Goal: Task Accomplishment & Management: Complete application form

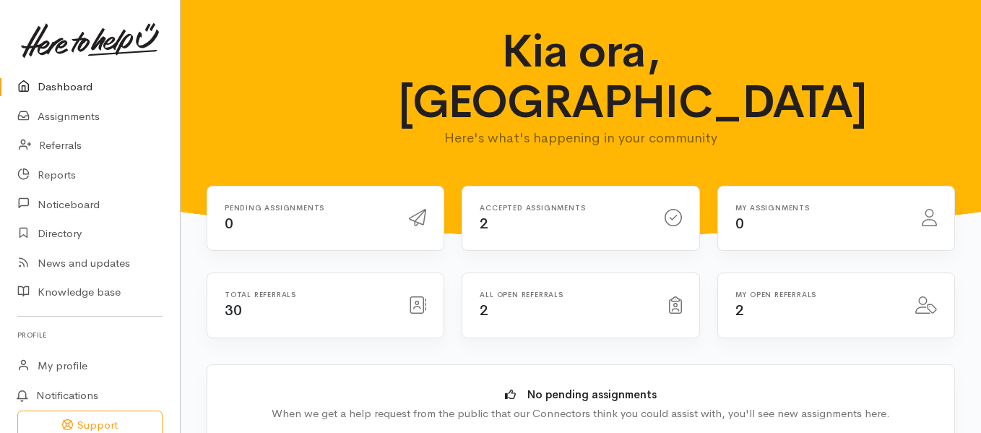
click at [137, 346] on div "Dashboard Assignments Referrals Reports Noticeboard Directory News and updates" at bounding box center [90, 279] width 180 height 414
click at [77, 142] on link "Referrals" at bounding box center [90, 146] width 180 height 30
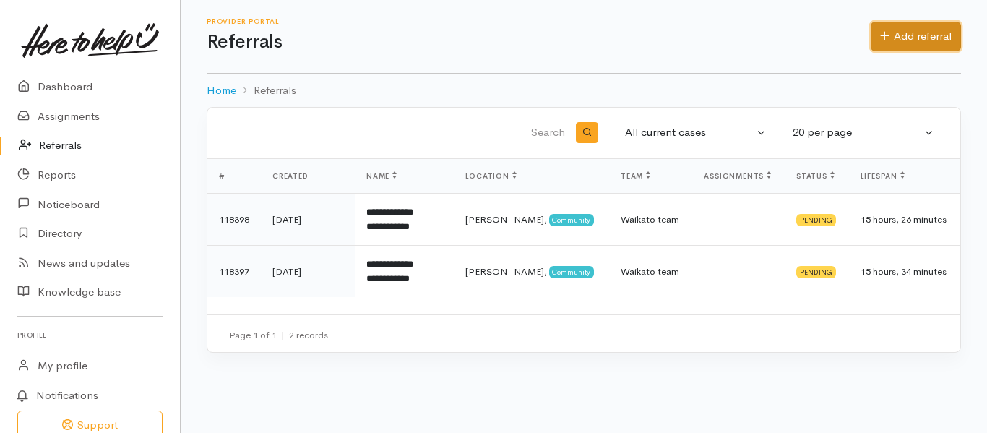
click at [929, 38] on link "Add referral" at bounding box center [916, 37] width 90 height 30
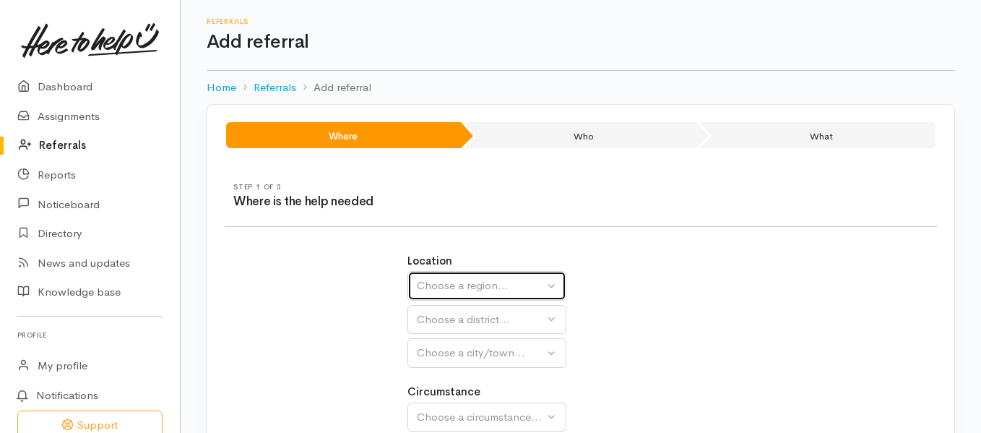
click at [473, 289] on div "Choose a region..." at bounding box center [480, 286] width 127 height 17
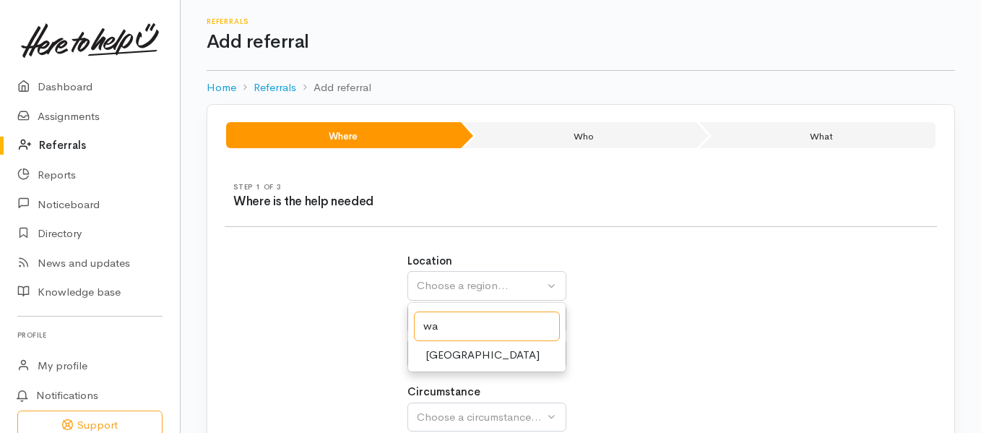
type input "wa"
click at [491, 356] on link "[GEOGRAPHIC_DATA]" at bounding box center [487, 355] width 158 height 22
select select "3"
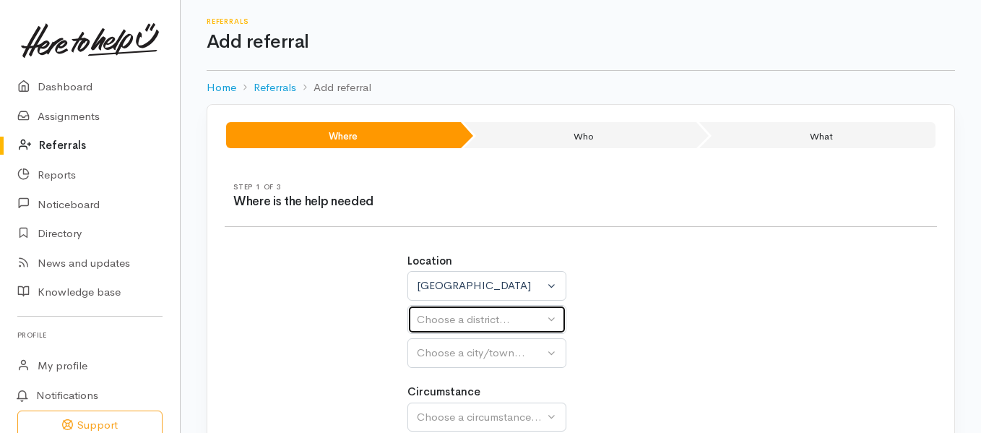
click at [470, 320] on div "Choose a district..." at bounding box center [480, 319] width 127 height 17
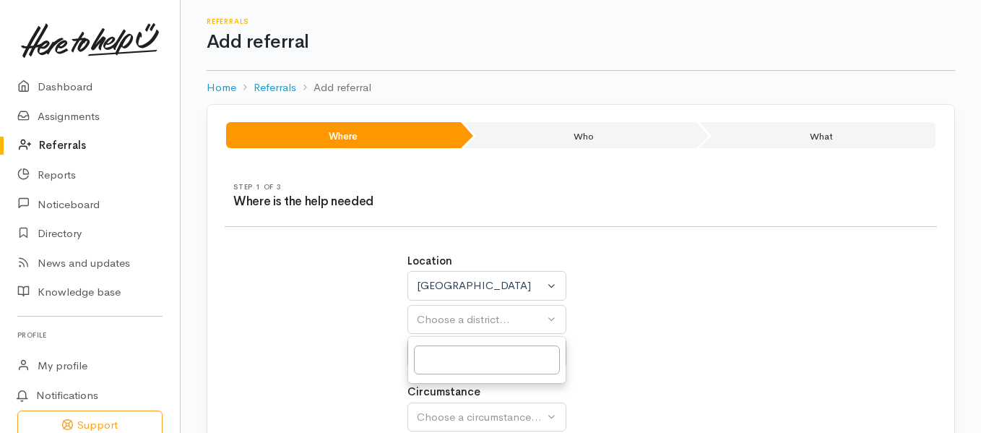
select select
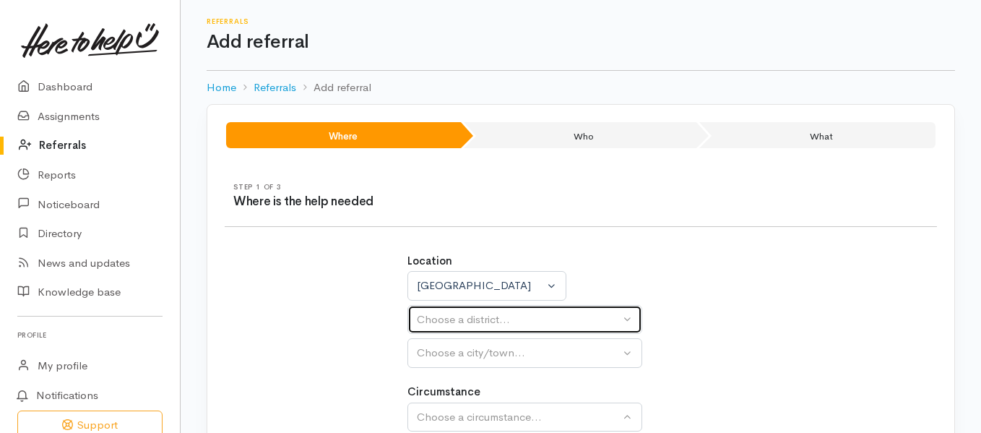
click at [469, 320] on div "Choose a district..." at bounding box center [518, 319] width 203 height 17
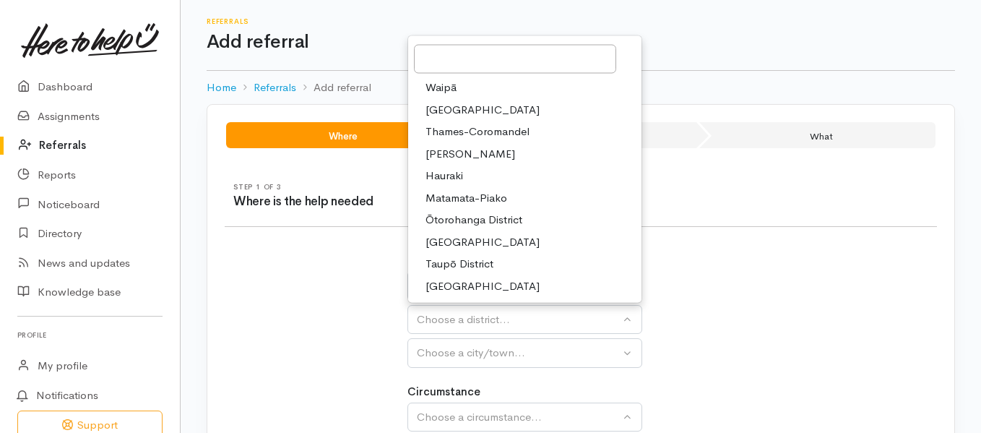
click at [499, 217] on span "Ōtorohanga District" at bounding box center [474, 220] width 97 height 17
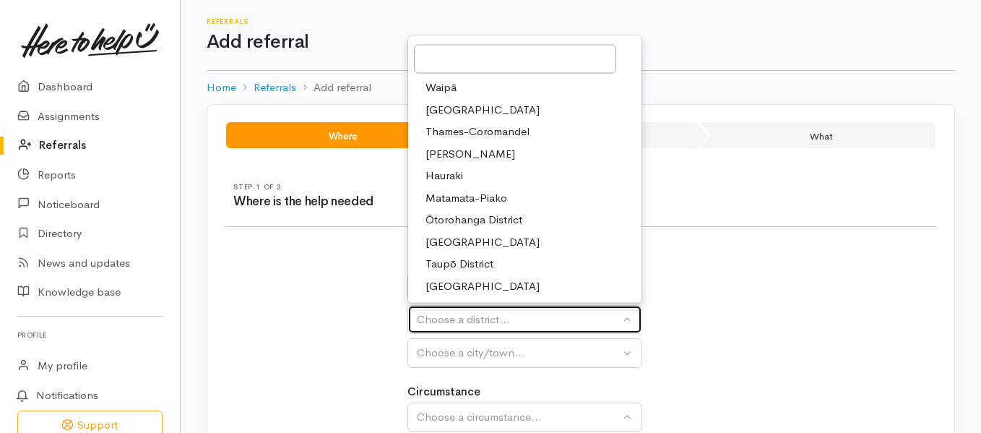
select select "10"
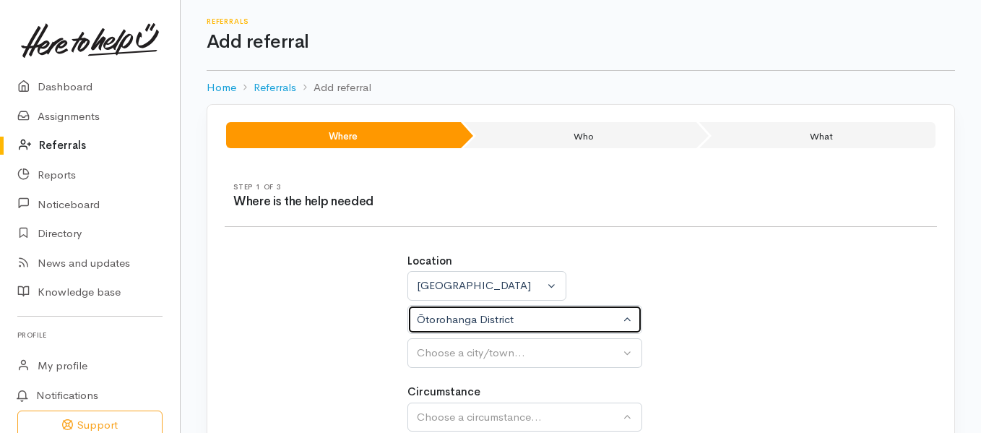
select select
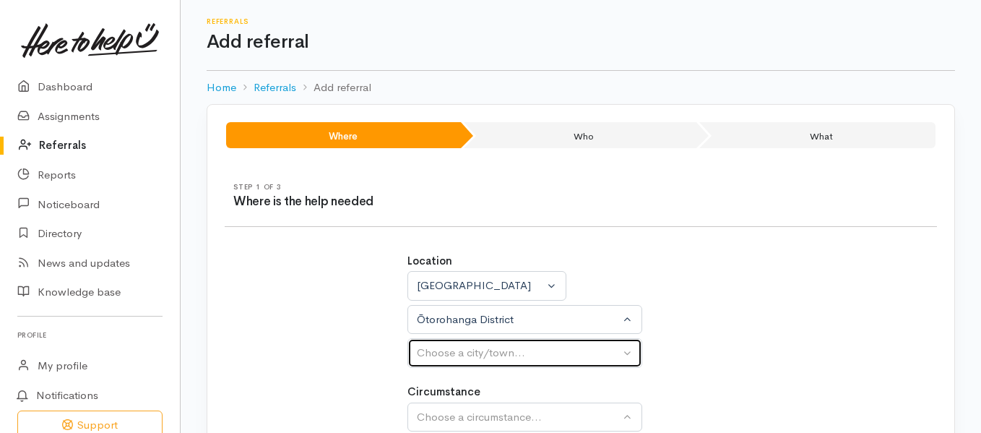
click at [446, 356] on div "Choose a city/town..." at bounding box center [518, 353] width 203 height 17
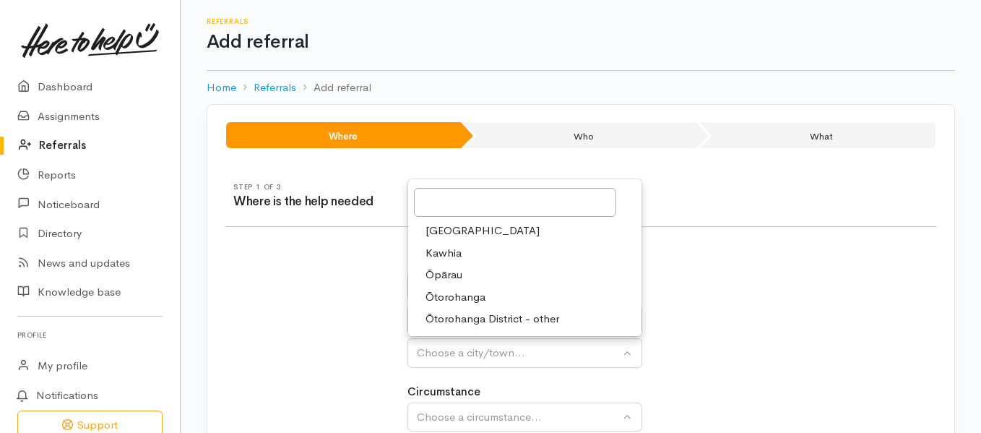
click at [479, 325] on span "Ōtorohanga District - other" at bounding box center [493, 319] width 134 height 17
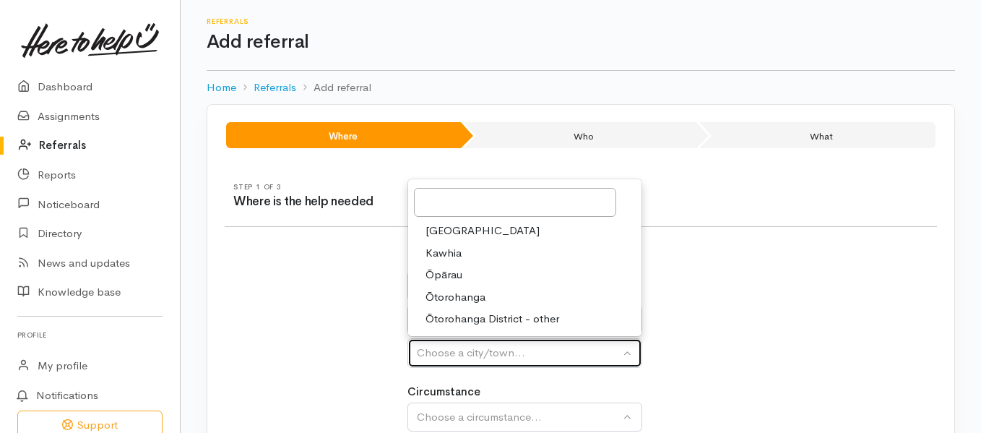
select select "160"
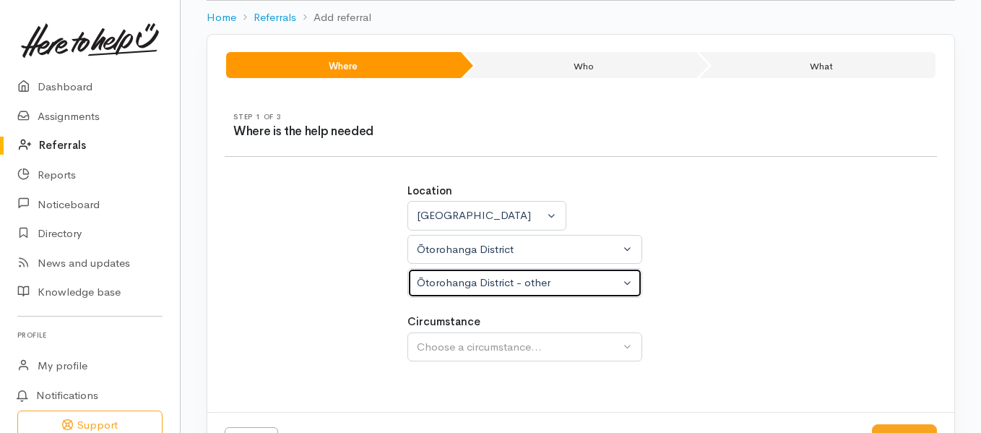
scroll to position [126, 0]
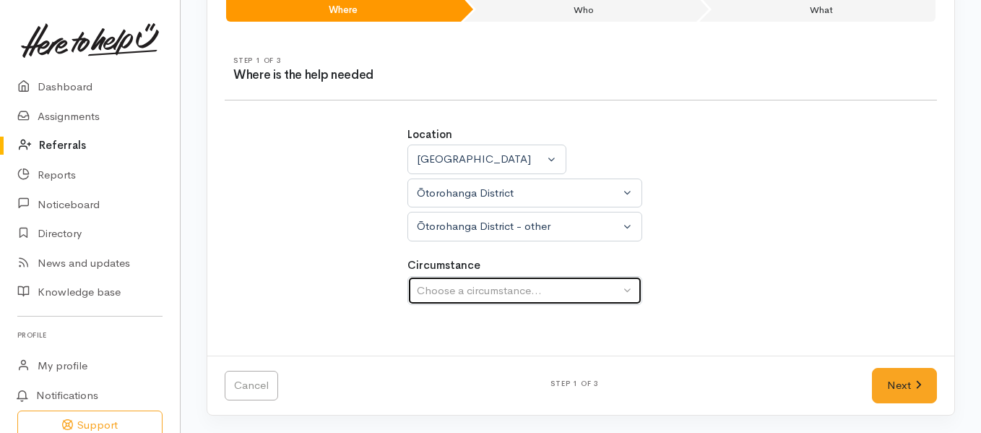
click at [561, 289] on div "Choose a circumstance..." at bounding box center [518, 291] width 203 height 17
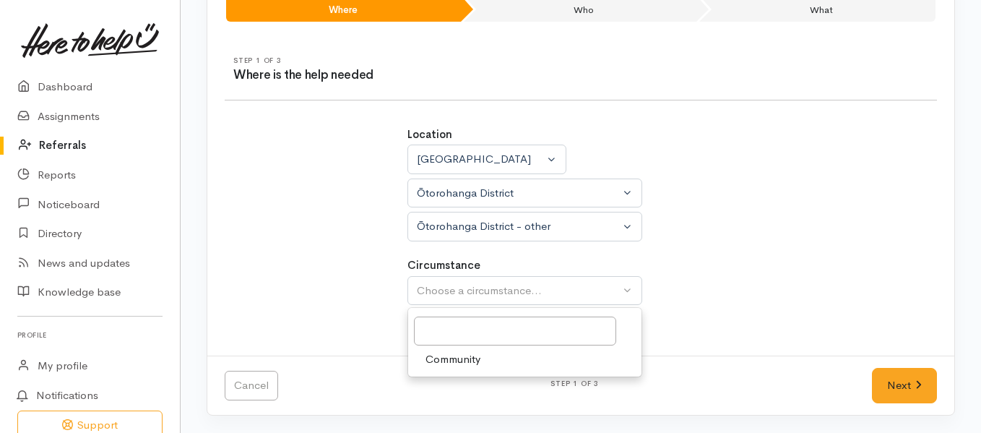
click at [528, 369] on link "Community" at bounding box center [524, 359] width 233 height 22
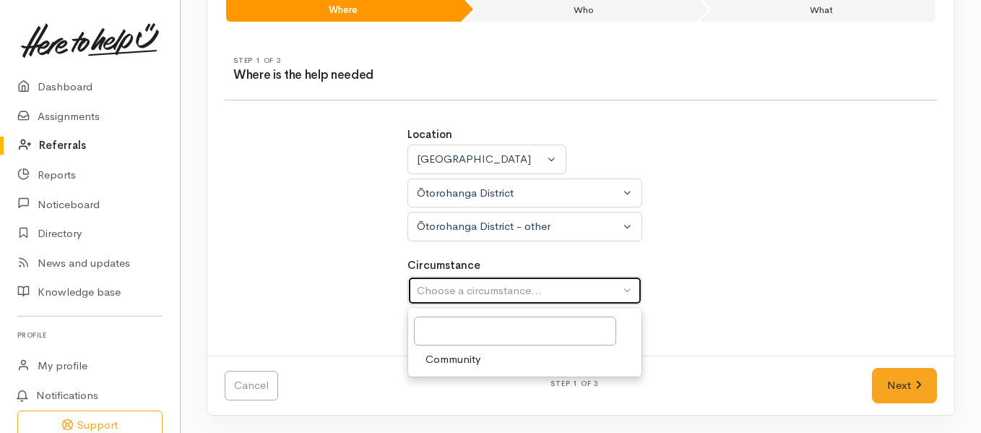
select select "2"
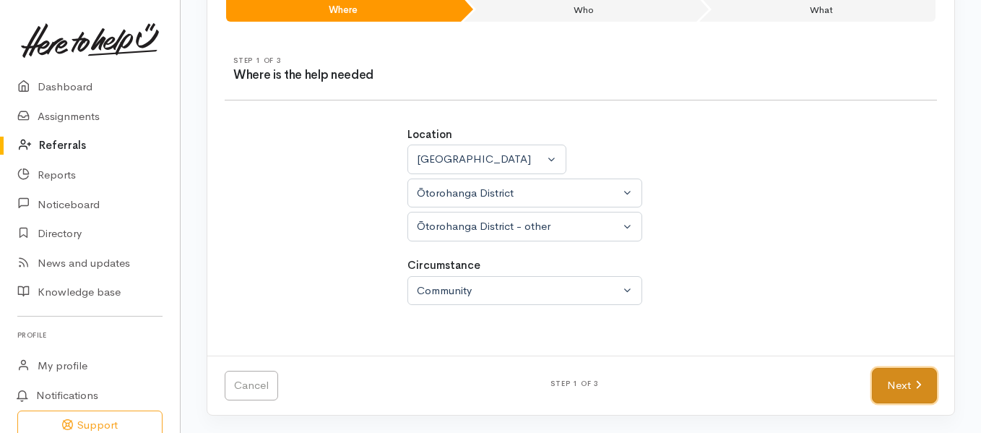
click at [885, 392] on link "Next" at bounding box center [904, 385] width 65 height 35
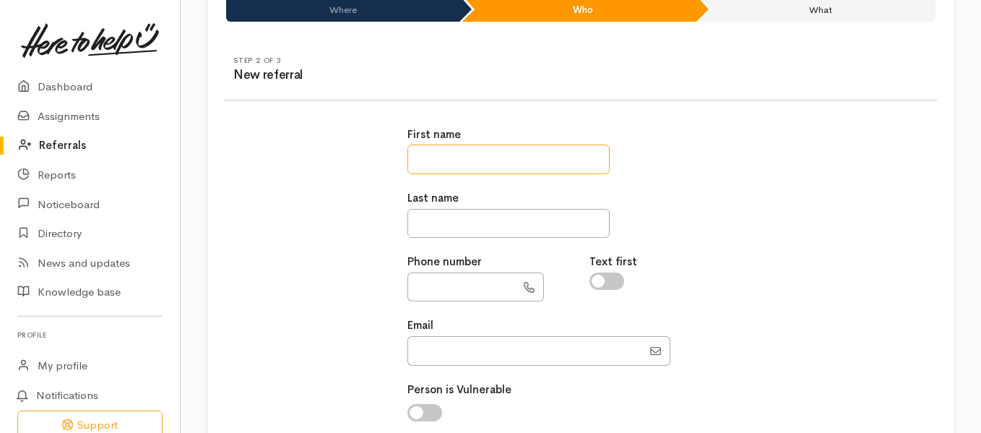
click at [565, 152] on input "text" at bounding box center [509, 160] width 202 height 30
paste input "*********"
type input "*********"
click at [528, 234] on input "text" at bounding box center [509, 224] width 202 height 30
type input "*********"
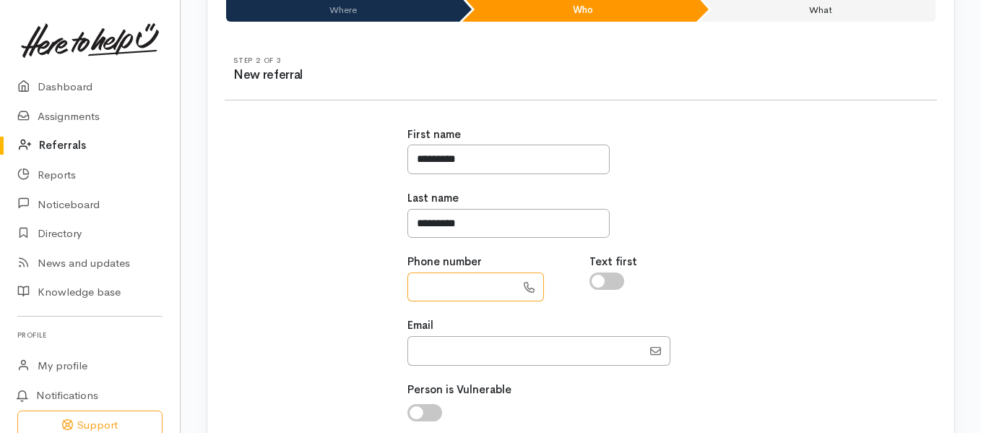
click at [483, 282] on input "text" at bounding box center [462, 287] width 108 height 30
click at [489, 283] on input "text" at bounding box center [462, 287] width 108 height 30
type input "**********"
click at [621, 280] on input "checkbox" at bounding box center [607, 280] width 35 height 17
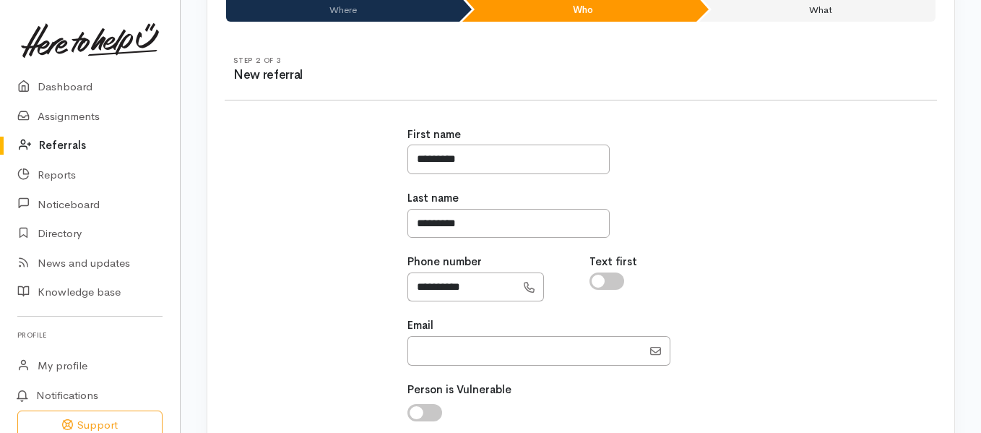
checkbox input "true"
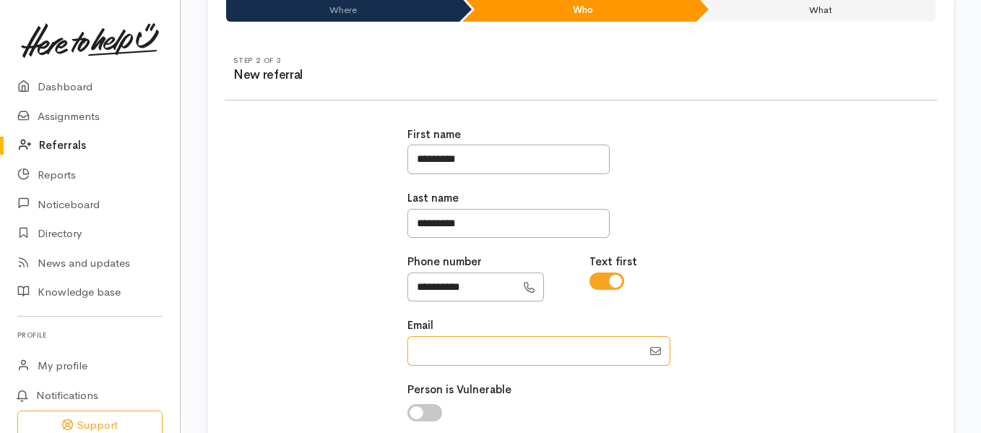
click at [530, 357] on input "Email" at bounding box center [525, 351] width 235 height 30
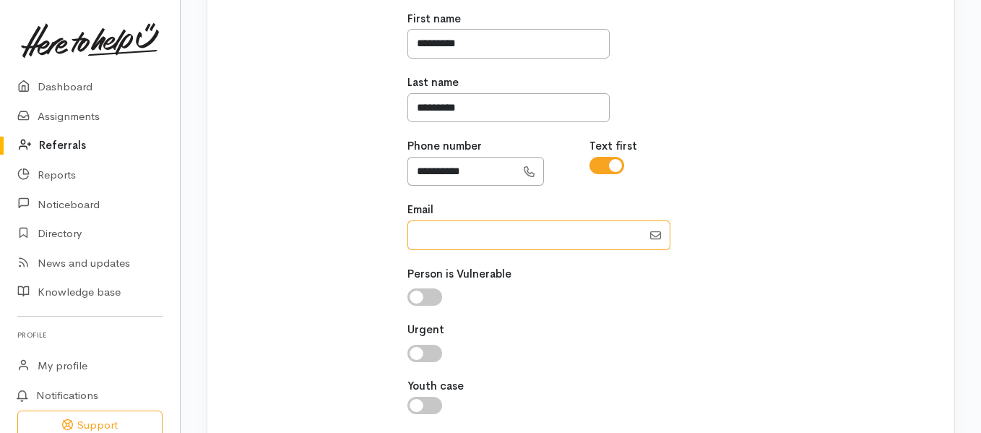
scroll to position [260, 0]
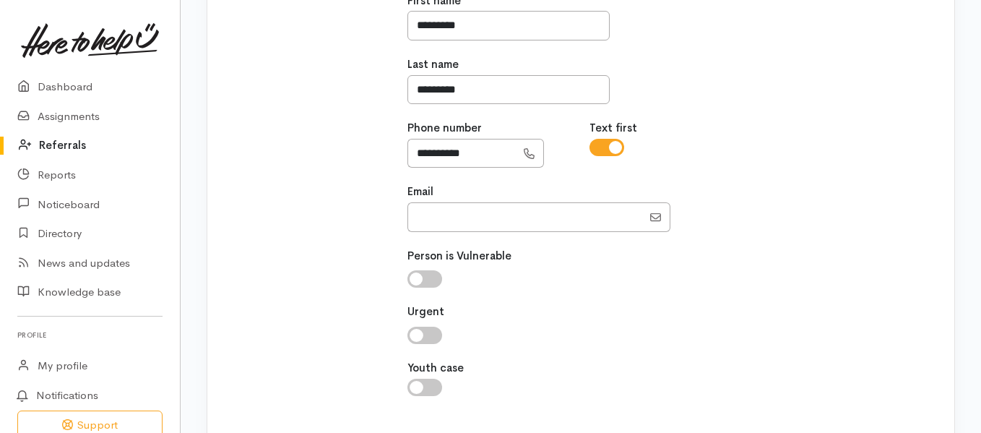
click at [425, 279] on input "checkbox" at bounding box center [425, 278] width 35 height 17
checkbox input "true"
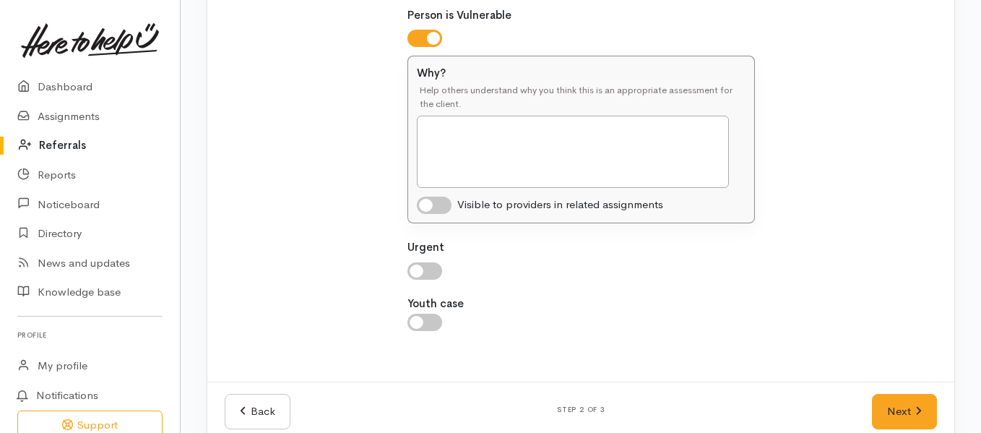
scroll to position [527, 0]
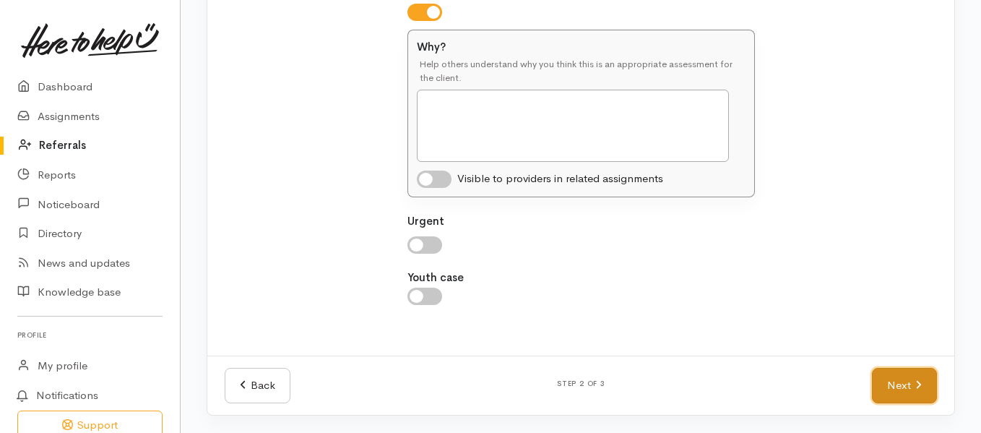
click at [893, 389] on link "Next" at bounding box center [904, 385] width 65 height 35
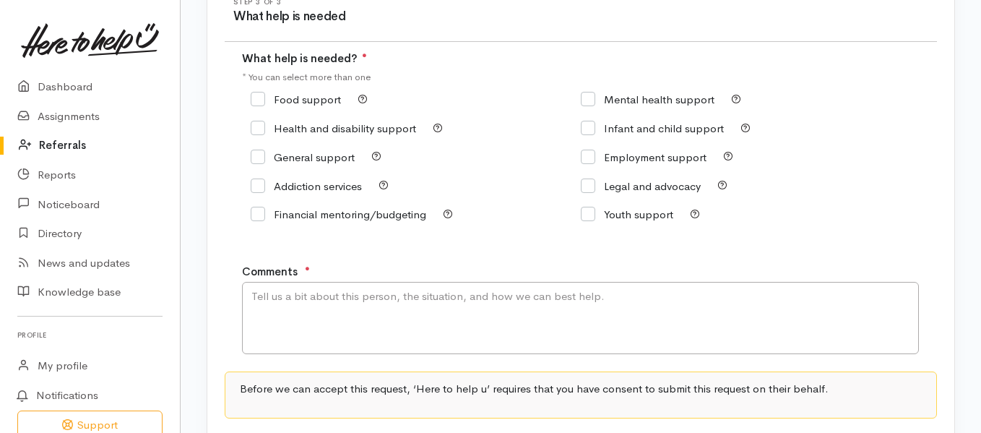
scroll to position [168, 0]
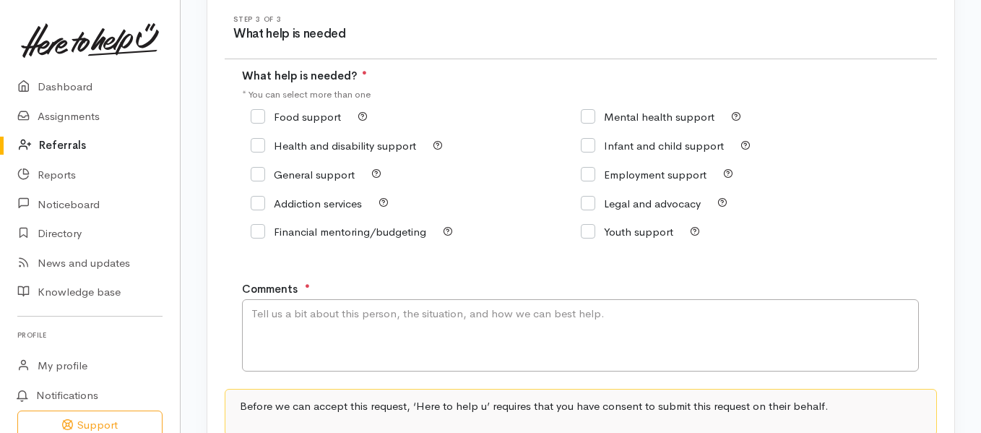
click at [254, 121] on input "Food support" at bounding box center [296, 116] width 90 height 11
checkbox input "true"
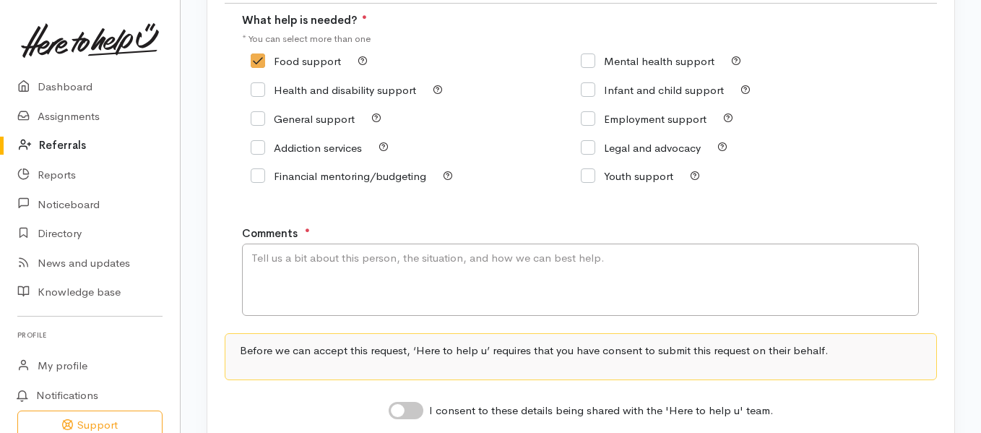
scroll to position [289, 0]
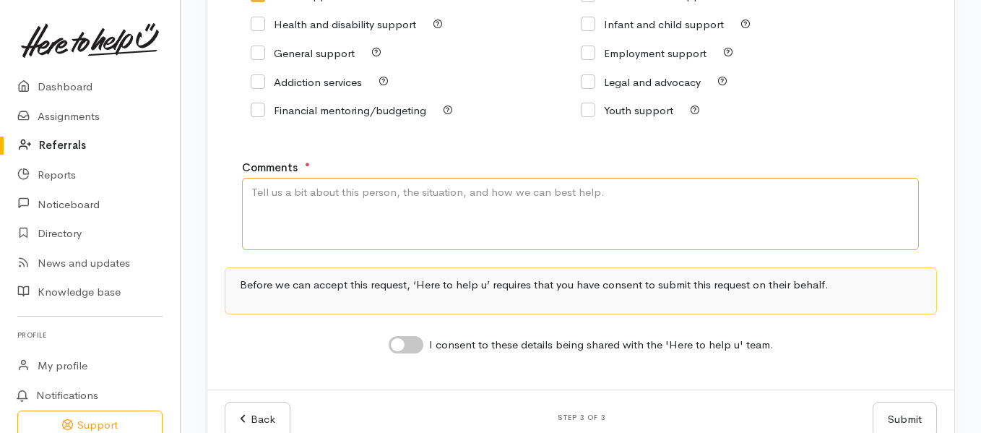
click at [677, 199] on textarea "Comments" at bounding box center [580, 214] width 677 height 72
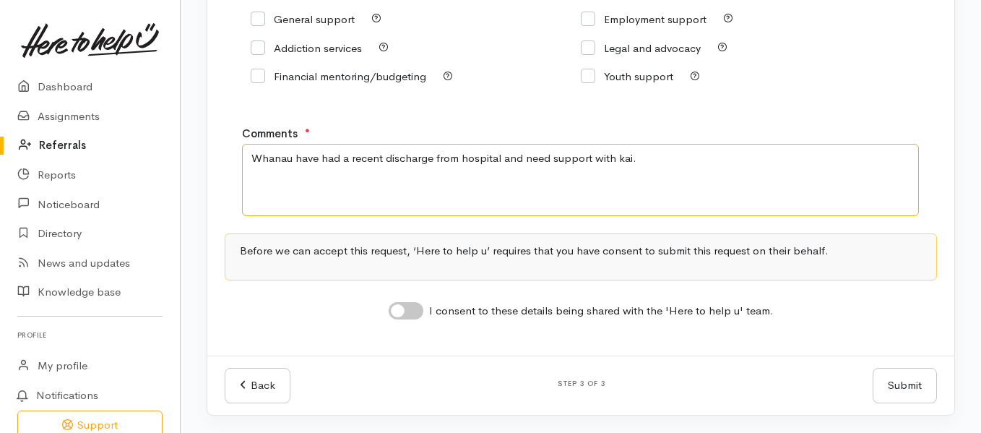
type textarea "Whanau have had a recent discharge from hospital and need support with kai."
click at [415, 314] on input "I consent to these details being shared with the 'Here to help u' team." at bounding box center [406, 310] width 35 height 17
checkbox input "true"
click at [895, 392] on button "Submit" at bounding box center [905, 385] width 64 height 35
